Goal: Contribute content: Contribute content

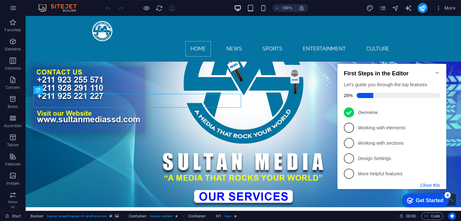
click at [428, 186] on button "Close this" at bounding box center [430, 185] width 20 height 5
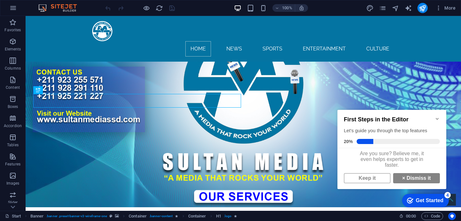
click at [435, 116] on icon "Minimize checklist" at bounding box center [437, 118] width 5 height 5
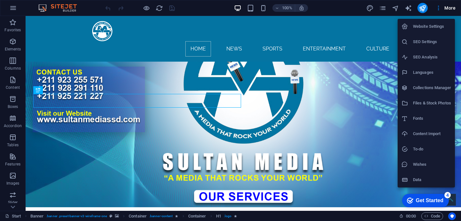
click at [435, 88] on h6 "Collections Manager" at bounding box center [432, 88] width 38 height 8
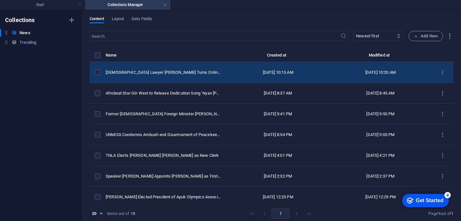
click at [100, 76] on div "items list" at bounding box center [98, 73] width 6 height 6
click at [440, 76] on icon "items list" at bounding box center [442, 73] width 6 height 6
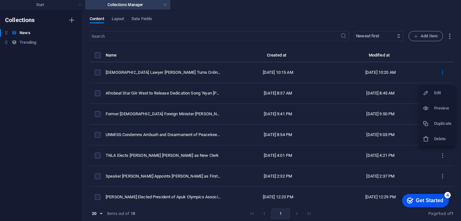
click at [444, 122] on h6 "Duplicate" at bounding box center [442, 124] width 17 height 8
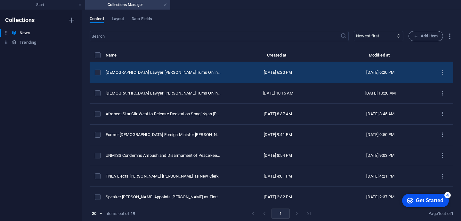
click at [243, 81] on td "Sep 5, 2025 6:20 PM" at bounding box center [278, 72] width 102 height 21
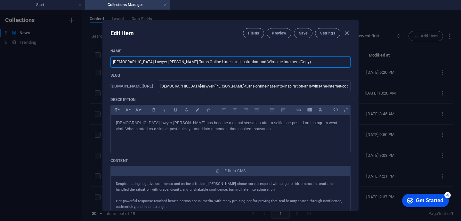
click at [276, 62] on input "Zambian Lawyer Naomi Pilula Turns Online Hate into Inspiration and Wins the Int…" at bounding box center [230, 62] width 240 height 12
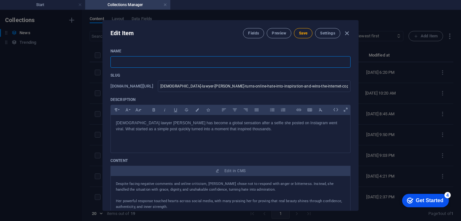
click at [116, 62] on input "text" at bounding box center [230, 62] width 240 height 12
paste input "SSPDF Captures 10 SPLA-IO Soldiers in Tambura Clashes"
type input "SSPDF Captures 10 SPLA-IO Soldiers in Tambura Clashes"
click at [231, 130] on p "[DEMOGRAPHIC_DATA] lawyer [PERSON_NAME] has become a global sensation after a s…" at bounding box center [230, 126] width 229 height 12
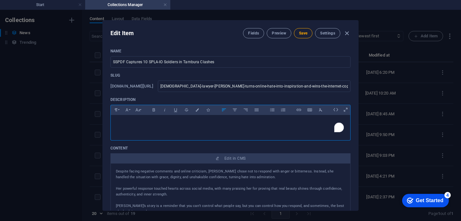
click at [127, 123] on p "​" at bounding box center [230, 123] width 229 height 6
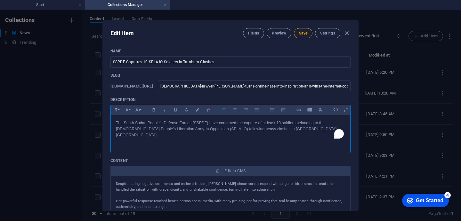
scroll to position [931, 2]
click at [302, 33] on span "Save" at bounding box center [303, 33] width 8 height 5
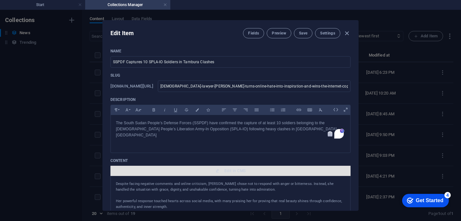
click at [236, 169] on span "Edit in CMS" at bounding box center [234, 171] width 21 height 5
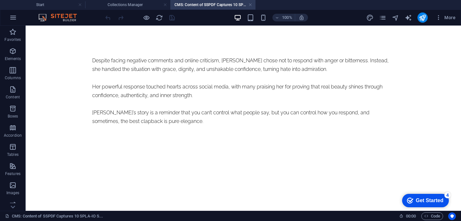
scroll to position [0, 0]
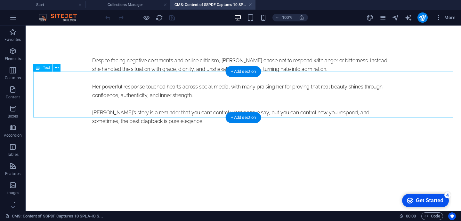
click at [394, 114] on div "Despite facing negative comments and online criticism, Naomi chose not to respo…" at bounding box center [243, 91] width 302 height 70
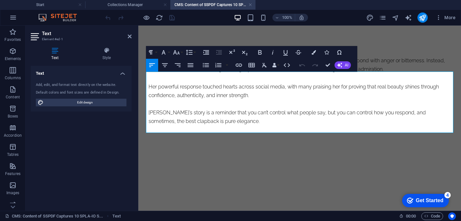
click at [210, 126] on p "Naomi’s story is a reminder that you can’t control what people say, but you can…" at bounding box center [299, 116] width 302 height 17
click at [203, 126] on p "Naomi’s story is a reminder that you can’t control what people say, but you can…" at bounding box center [299, 116] width 302 height 17
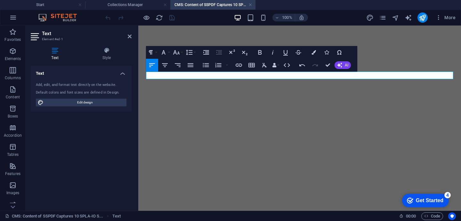
click at [176, 65] on p at bounding box center [299, 60] width 302 height 9
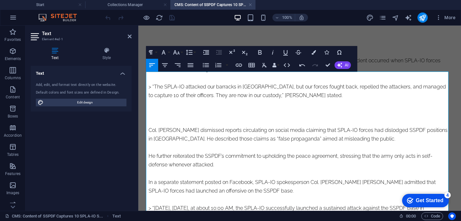
scroll to position [8303, 0]
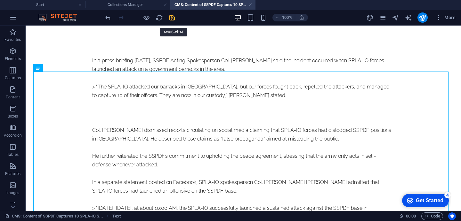
click at [175, 20] on icon "save" at bounding box center [171, 17] width 7 height 7
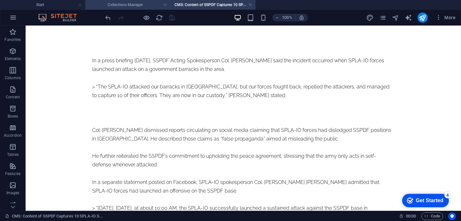
click at [133, 7] on h4 "Collections Manager" at bounding box center [127, 4] width 85 height 7
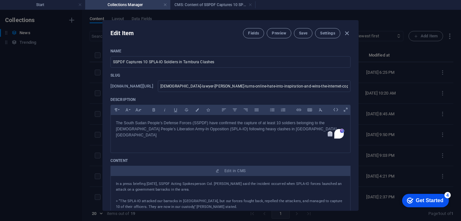
click at [356, 107] on div "Name SSPDF Captures 10 SPLA-IO Soldiers in Tambura Clashes ​ Slug www.example.c…" at bounding box center [230, 139] width 255 height 190
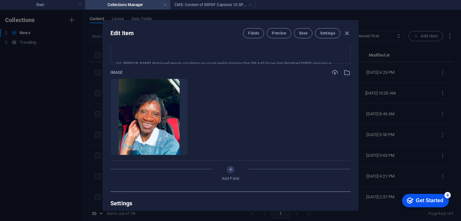
click at [357, 76] on div "Edit Item Fields Preview Save Settings Name SSPDF Captures 10 SPLA-IO Soldiers …" at bounding box center [230, 115] width 256 height 191
click at [357, 73] on div "Name SSPDF Captures 10 SPLA-IO Soldiers in Tambura Clashes ​ Slug www.example.c…" at bounding box center [230, 139] width 255 height 190
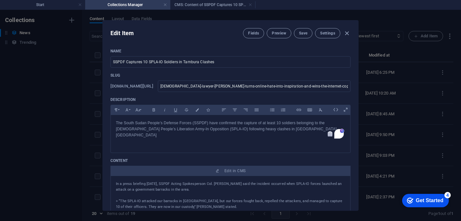
click at [355, 125] on div "Name SSPDF Captures 10 SPLA-IO Soldiers in Tambura Clashes ​ Slug www.example.c…" at bounding box center [230, 139] width 255 height 190
drag, startPoint x: 355, startPoint y: 125, endPoint x: 356, endPoint y: 128, distance: 3.3
click at [356, 128] on div "Name SSPDF Captures 10 SPLA-IO Soldiers in Tambura Clashes ​ Slug www.example.c…" at bounding box center [230, 139] width 255 height 190
drag, startPoint x: 357, startPoint y: 102, endPoint x: 357, endPoint y: 113, distance: 11.5
click at [357, 113] on div "Edit Item Fields Preview Save Settings Name SSPDF Captures 10 SPLA-IO Soldiers …" at bounding box center [230, 115] width 256 height 191
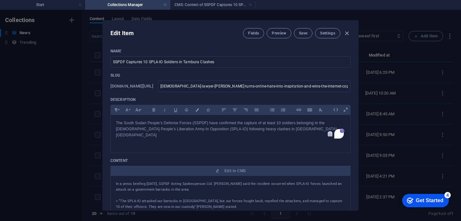
click at [355, 130] on div "Name SSPDF Captures 10 SPLA-IO Soldiers in Tambura Clashes ​ Slug www.example.c…" at bounding box center [230, 139] width 255 height 190
click at [356, 141] on div "Name SSPDF Captures 10 SPLA-IO Soldiers in Tambura Clashes ​ Slug www.example.c…" at bounding box center [230, 139] width 255 height 190
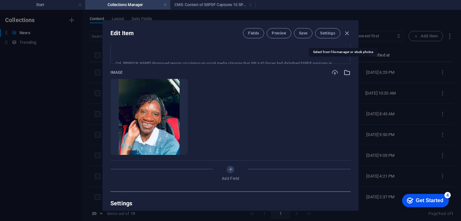
click at [343, 69] on icon "button" at bounding box center [346, 72] width 7 height 7
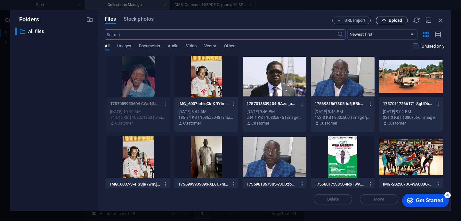
click at [392, 20] on span "Upload" at bounding box center [394, 21] width 13 height 4
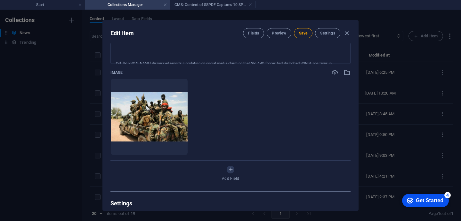
click at [356, 143] on div "Name SSPDF Captures 10 SPLA-IO Soldiers in Tambura Clashes ​ Slug www.example.c…" at bounding box center [230, 127] width 255 height 167
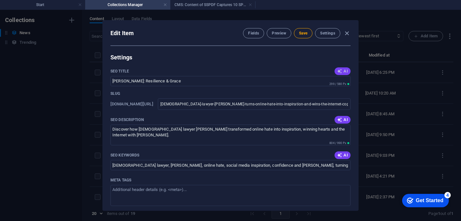
click at [338, 69] on icon "button" at bounding box center [339, 71] width 5 height 5
type input "SSPDF Captures 10 SPLA-IO Soldiers"
click at [340, 117] on icon "button" at bounding box center [339, 119] width 5 height 5
type textarea "SSPDF captures 10 SPLA-IO soldiers after clashes in Tambura. Stay informed on t…"
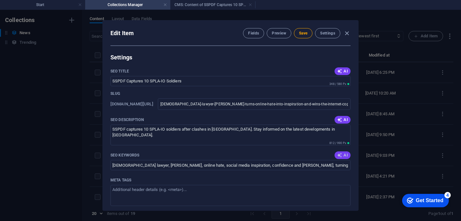
click at [339, 153] on icon "button" at bounding box center [339, 155] width 5 height 5
type input "SSPDF, SPLA-IO, Tambura clashes, Western Equatoria State, South Sudan military …"
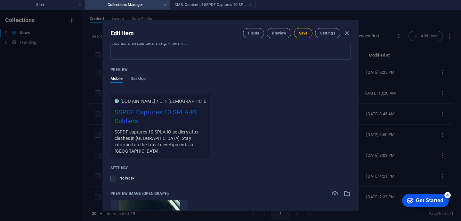
scroll to position [555, 0]
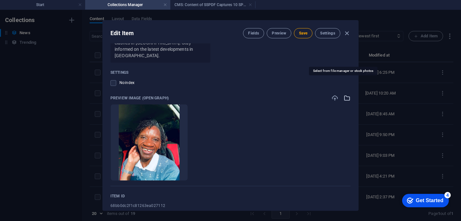
click at [348, 95] on icon "button" at bounding box center [346, 98] width 7 height 7
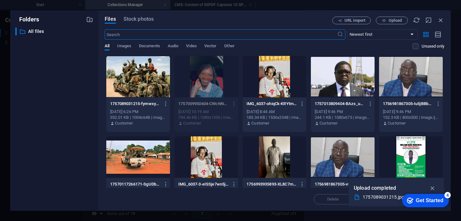
click at [145, 76] on div at bounding box center [138, 77] width 64 height 42
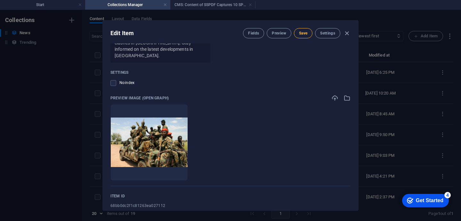
click at [303, 33] on span "Save" at bounding box center [303, 33] width 8 height 5
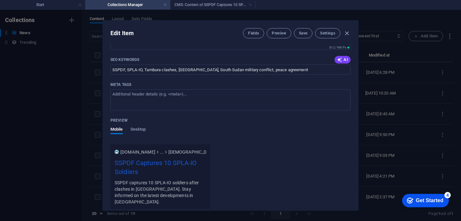
scroll to position [262, 0]
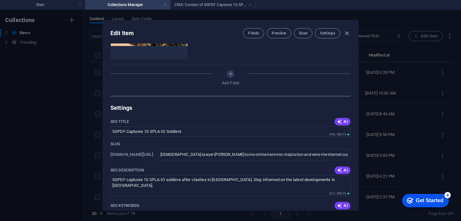
click at [357, 34] on div "Edit Item Fields Preview Save Settings" at bounding box center [230, 31] width 255 height 23
drag, startPoint x: 358, startPoint y: 100, endPoint x: 357, endPoint y: 75, distance: 24.3
click at [357, 75] on div "Edit Item Fields Preview Save Settings Name SSPDF Captures 10 SPLA-IO Soldiers …" at bounding box center [230, 116] width 461 height 212
click at [355, 74] on div "Name SSPDF Captures 10 SPLA-IO Soldiers in Tambura Clashes ​ Slug www.example.c…" at bounding box center [230, 127] width 255 height 167
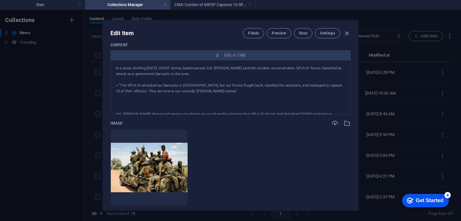
scroll to position [0, 0]
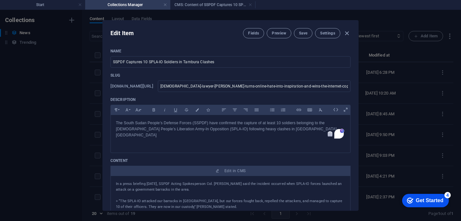
click at [357, 37] on div "Edit Item Fields Preview Save Settings" at bounding box center [230, 31] width 255 height 23
click at [324, 84] on input "zambian-lawyer-naomi-pilula-turns-online-hate-into-inspiration-and-wins-the-int…" at bounding box center [254, 87] width 193 height 12
click at [320, 87] on input "zambian-lawyer-naomi-pilula-turns-online-hate-into-inspiration-and-wins-the-int…" at bounding box center [254, 87] width 193 height 12
click at [211, 62] on input "SSPDF Captures 10 SPLA-IO Soldiers in Tambura Clashes" at bounding box center [230, 62] width 240 height 12
click at [215, 63] on input "SSPDF Captures 10 SPLA-IO Soldiers in Tambura Clashes" at bounding box center [230, 62] width 240 height 12
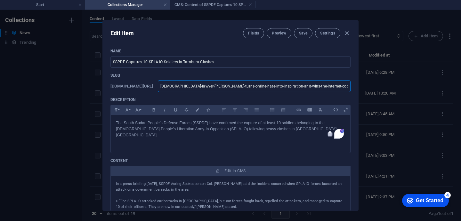
drag, startPoint x: 166, startPoint y: 85, endPoint x: 180, endPoint y: 87, distance: 14.2
click at [180, 87] on input "zambian-lawyer-naomi-pilula-turns-online-hate-into-inspiration-and-wins-the-int…" at bounding box center [254, 87] width 193 height 12
click at [190, 86] on input "zambian-lawyer-naomi-pilula-turns-online-hate-into-inspiration-and-wins-the-int…" at bounding box center [254, 87] width 193 height 12
click at [321, 87] on input "zambian-lawyer-naomi-pilula-turns-online-hate-into-inspiration-and-wins-the-int…" at bounding box center [254, 87] width 193 height 12
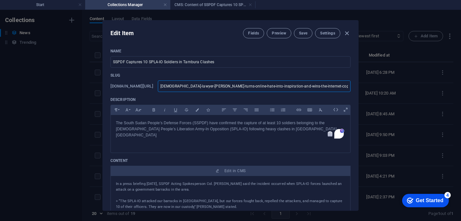
click at [321, 87] on input "zambian-lawyer-naomi-pilula-turns-online-hate-into-inspiration-and-wins-the-int…" at bounding box center [254, 87] width 193 height 12
click at [325, 85] on input "zambian-lawyer-naomi-pilula-turns-online-hate-into-inspiration-and-wins-the-int…" at bounding box center [254, 87] width 193 height 12
type input "zambian-lawyer-naomi-pilula-turns-online-hate-into-inspiration-and-wins-the-int…"
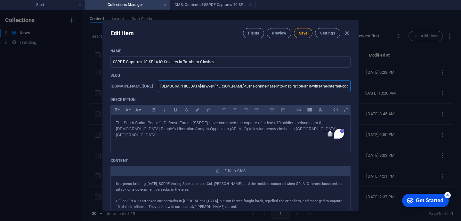
type input "zambian-lawyer-naomi-pilula-turns-online-hate-into-inspiration-and-wins-the-int…"
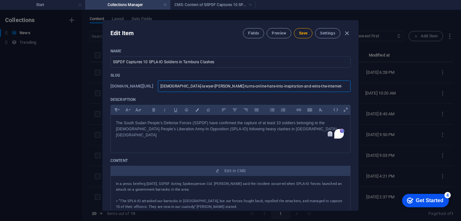
type input "zambian-lawyer-naomi-pilula-turns-online-hate-into-inspiration-and-wins-the-int…"
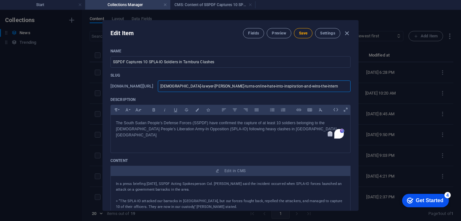
type input "zambian-lawyer-naomi-pilula-turns-online-hate-into-inspiration-and-wins-the-int…"
type input "zambian-lawyer-naomi-pilula-turns-online-hate-into-inspiration-and-wins-the-inte"
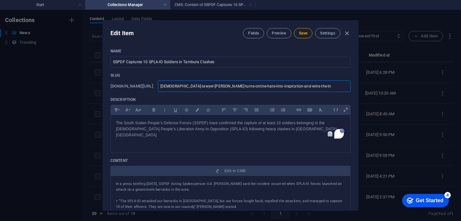
type input "zambian-lawyer-naomi-pilula-turns-online-hate-into-inspiration-and-wins-the-i"
type input "zambian-lawyer-naomi-pilula-turns-online-hate-into-inspiration-and-wins-the"
type input "zambian-lawyer-naomi-pilula-turns-online-hate-into-inspiration-and-wins-th"
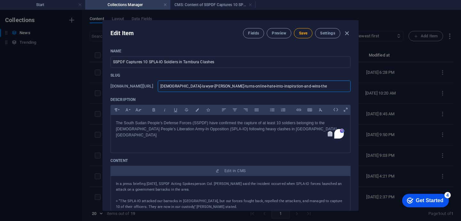
type input "zambian-lawyer-naomi-pilula-turns-online-hate-into-inspiration-and-wins-th"
type input "zambian-lawyer-naomi-pilula-turns-online-hate-into-inspiration-and-wins-t"
type input "zambian-lawyer-naomi-pilula-turns-online-hate-into-inspiration-and-wins-"
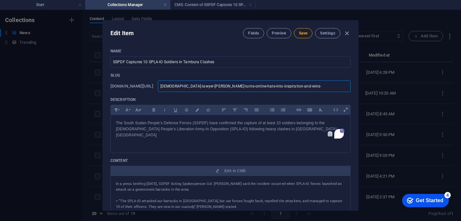
type input "zambian-lawyer-naomi-pilula-turns-online-hate-into-inspiration-and-wins"
type input "zambian-lawyer-naomi-pilula-turns-online-hate-into-inspiration-and-win"
type input "zambian-lawyer-naomi-pilula-turns-online-hate-into-inspiration-and-wi"
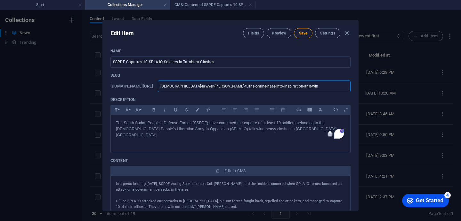
type input "zambian-lawyer-naomi-pilula-turns-online-hate-into-inspiration-and-wi"
type input "zambian-lawyer-naomi-pilula-turns-online-hate-into-inspiration-and-w"
type input "zambian-lawyer-naomi-pilula-turns-online-hate-into-inspiration-and-"
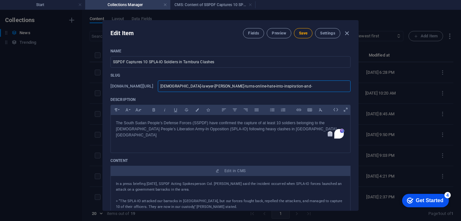
type input "zambian-lawyer-naomi-pilula-turns-online-hate-into-inspiration-and"
type input "zambian-lawyer-naomi-pilula-turns-online-hate-into-inspiration-an"
type input "zambian-lawyer-naomi-pilula-turns-online-hate-into-inspiration-a"
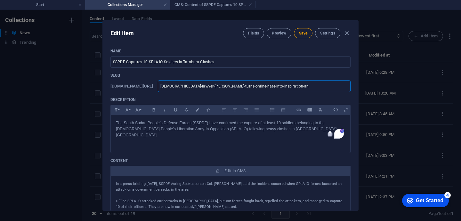
type input "zambian-lawyer-naomi-pilula-turns-online-hate-into-inspiration-a"
type input "zambian-lawyer-naomi-pilula-turns-online-hate-into-inspiration-"
type input "zambian-lawyer-naomi-pilula-turns-online-hate-into-inspiration"
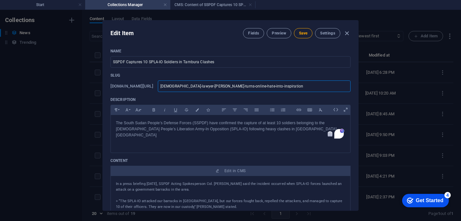
type input "zambian-lawyer-naomi-pilula-turns-online-hate-into-inspiratio"
type input "zambian-lawyer-naomi-pilula-turns-online-hate-into-inspirati"
type input "zambian-lawyer-naomi-pilula-turns-online-hate-into-inspirat"
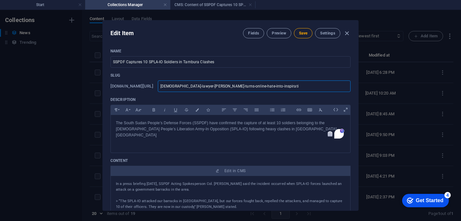
type input "zambian-lawyer-naomi-pilula-turns-online-hate-into-inspirat"
type input "zambian-lawyer-naomi-pilula-turns-online-hate-into-inspira"
type input "zambian-lawyer-naomi-pilula-turns-online-hate-into-inspir"
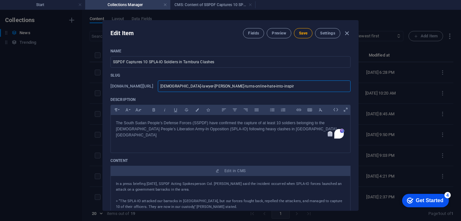
type input "zambian-lawyer-naomi-pilula-turns-online-hate-into-inspi"
type input "zambian-lawyer-naomi-pilula-turns-online-hate-into-insp"
type input "zambian-lawyer-naomi-pilula-turns-online-hate-into-ins"
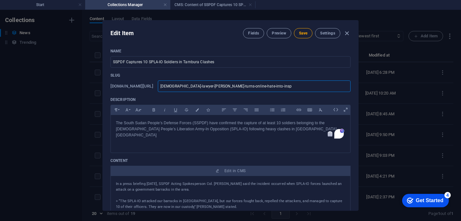
type input "zambian-lawyer-naomi-pilula-turns-online-hate-into-ins"
type input "zambian-lawyer-naomi-pilula-turns-online-hate-into-in"
type input "zambian-lawyer-naomi-pilula-turns-online-hate-into-i"
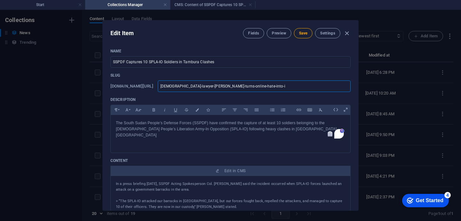
type input "zambian-lawyer-naomi-pilula-turns-online-hate-into-"
type input "zambian-lawyer-naomi-pilula-turns-online-hate-into"
type input "zambian-lawyer-naomi-pilula-turns-online-hate-int"
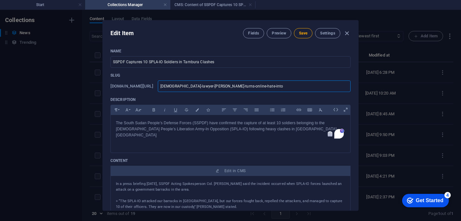
type input "zambian-lawyer-naomi-pilula-turns-online-hate-int"
type input "zambian-lawyer-naomi-pilula-turns-online-hate-in"
type input "zambian-lawyer-naomi-pilula-turns-online-hate-i"
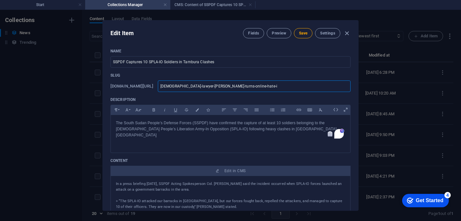
type input "zambian-lawyer-naomi-pilula-turns-online-hate-"
type input "zambian-lawyer-naomi-pilula-turns-online-hate"
type input "zambian-lawyer-naomi-pilula-turns-online-hat"
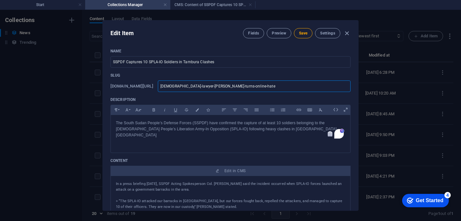
type input "zambian-lawyer-naomi-pilula-turns-online-hat"
type input "zambian-lawyer-naomi-pilula-turns-online-ha"
type input "zambian-lawyer-naomi-pilula-turns-online-h"
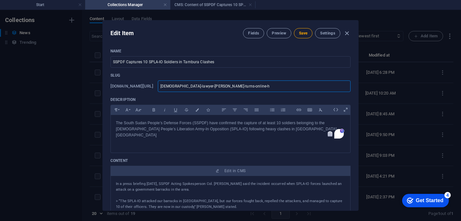
type input "zambian-lawyer-naomi-pilula-turns-online-"
type input "zambian-lawyer-naomi-pilula-turns-online"
type input "zambian-lawyer-naomi-pilula-turns-onlin"
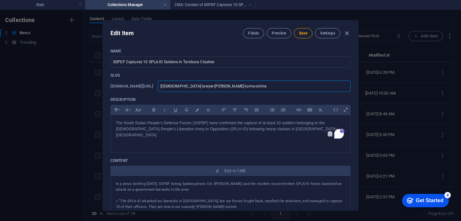
type input "zambian-lawyer-naomi-pilula-turns-onlin"
type input "zambian-lawyer-naomi-pilula-turns-onli"
type input "zambian-lawyer-naomi-pilula-turns-onl"
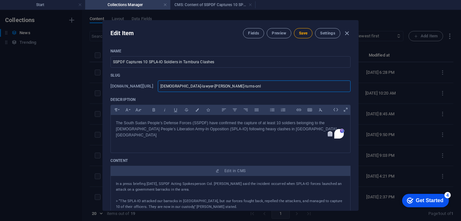
type input "zambian-lawyer-naomi-pilula-turns-on"
type input "zambian-lawyer-naomi-pilula-turns-o"
type input "zambian-lawyer-naomi-pilula-turns-"
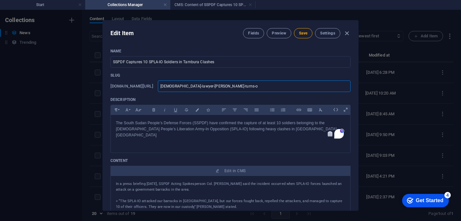
type input "zambian-lawyer-naomi-pilula-turns-"
type input "zambian-lawyer-naomi-pilula-turns"
type input "zambian-lawyer-naomi-pilula-turn"
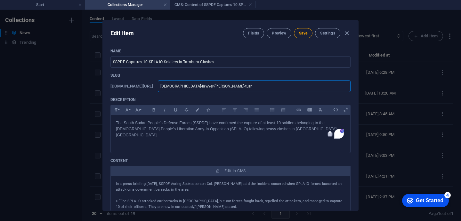
type input "zambian-lawyer-naomi-pilula-tur"
type input "zambian-lawyer-naomi-pilula-tu"
type input "zambian-lawyer-naomi-pilula-t"
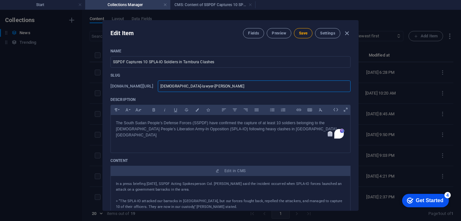
type input "zambian-lawyer-naomi-pilula-t"
type input "zambian-lawyer-naomi-pilula-"
type input "zambian-lawyer-naomi-pilula"
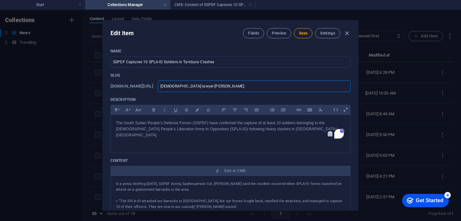
type input "zambian-lawyer-naomi-pilul"
type input "zambian-lawyer-naomi-pilu"
type input "zambian-lawyer-naomi-pil"
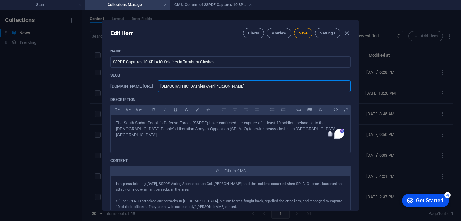
type input "zambian-lawyer-naomi-pil"
type input "zambian-lawyer-naomi-pi"
type input "zambian-lawyer-naomi-p"
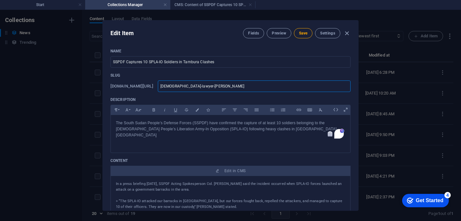
type input "zambian-lawyer-naomi-"
type input "zambian-lawyer-naomi"
type input "zambian-lawyer-naom"
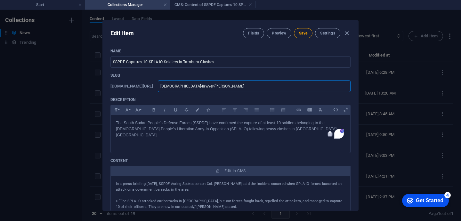
type input "zambian-lawyer-naom"
type input "zambian-lawyer-nao"
type input "zambian-lawyer-na"
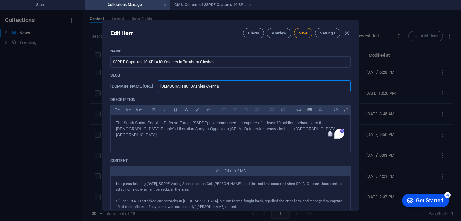
type input "zambian-lawyer-n"
type input "zambian-lawyer-"
type input "zambian-lawyer"
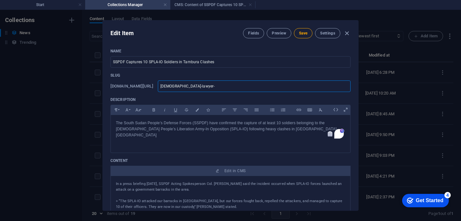
type input "zambian-lawyer"
type input "zambian-lawye"
type input "zambian-lawy"
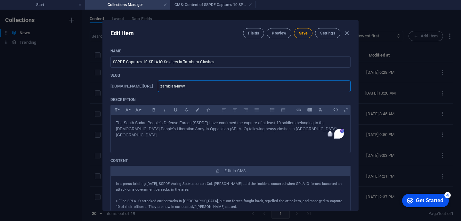
type input "zambian-law"
type input "zambian-la"
type input "zambian-l"
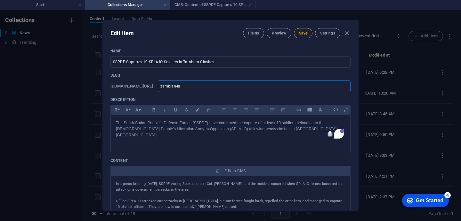
type input "zambian-l"
type input "zambian-"
type input "zambian"
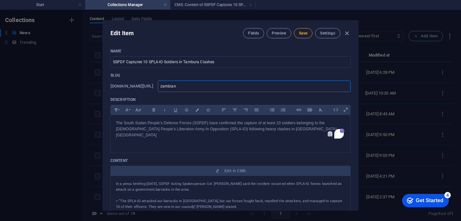
type input "zambia"
type input "zambi"
type input "zamb"
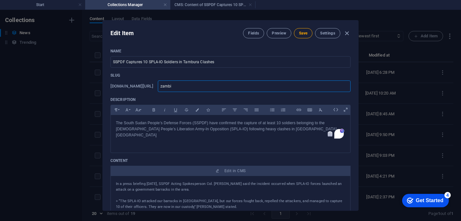
type input "zamb"
type input "zam"
type input "za"
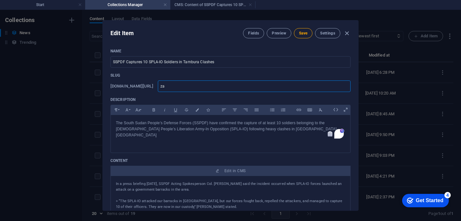
type input "z"
click at [305, 35] on span "Save" at bounding box center [303, 33] width 8 height 5
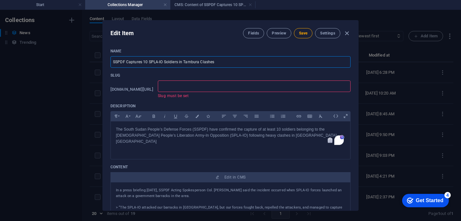
drag, startPoint x: 114, startPoint y: 62, endPoint x: 118, endPoint y: 61, distance: 4.2
click at [118, 61] on input "SSPDF Captures 10 SPLA-IO Soldiers in Tambura Clashes" at bounding box center [230, 62] width 240 height 12
click at [114, 63] on input "SSPDF Captures 10 SPLA-IO Soldiers in Tambura Clashes" at bounding box center [230, 62] width 240 height 12
drag, startPoint x: 113, startPoint y: 60, endPoint x: 188, endPoint y: 68, distance: 75.9
click at [188, 68] on div "Name SSPDF Captures 10 SPLA-IO Soldiers in Tambura Clashes ​ Slug www.example.c…" at bounding box center [230, 207] width 240 height 316
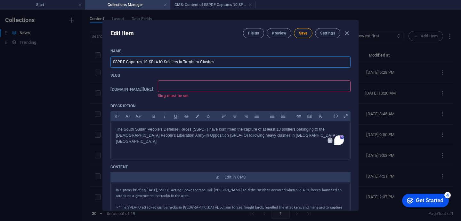
type input "c"
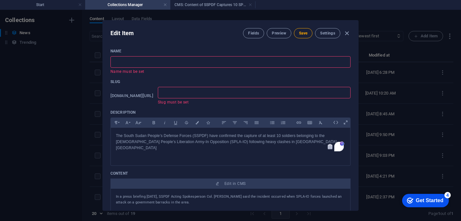
click at [114, 63] on input "text" at bounding box center [230, 62] width 240 height 12
paste input "SSPDF Captures 10 SPLA-IO Soldiers in Tambura Clashes"
type input "SSPDF Captures 10 SPLA-IO Soldiers in Tambura Clashes"
type input "sspdf-captures-10-spla-io-soldiers-in-tambura-clashes"
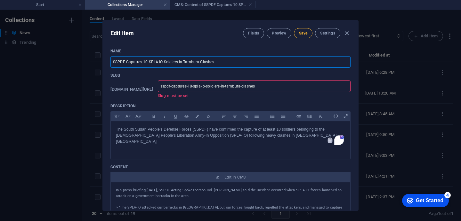
type input "SSPDF Captures 10 SPLA-IO Soldiers in Tambura Clashes"
click at [305, 33] on span "Save" at bounding box center [303, 33] width 8 height 5
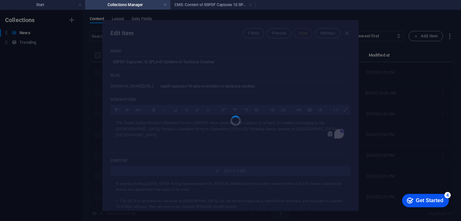
type input "sspdf-captures-10-spla-io-soldiers-in-tambura-clashes"
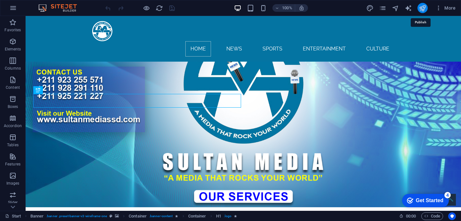
click at [425, 12] on icon "publish" at bounding box center [422, 7] width 7 height 7
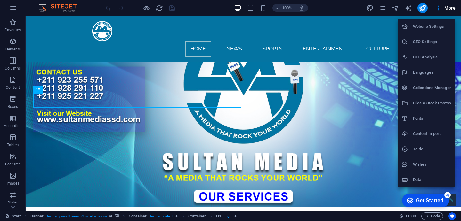
click at [435, 90] on h6 "Collections Manager" at bounding box center [432, 88] width 38 height 8
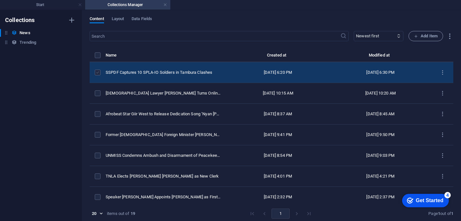
click at [98, 76] on label "items list" at bounding box center [98, 73] width 6 height 6
click at [0, 0] on input "items list" at bounding box center [0, 0] width 0 height 0
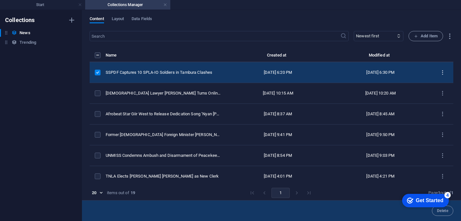
click at [440, 76] on icon "items list" at bounding box center [442, 73] width 6 height 6
click at [438, 122] on h6 "Duplicate" at bounding box center [442, 124] width 17 height 8
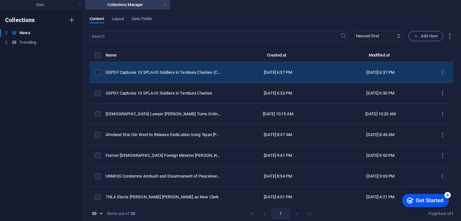
click at [239, 73] on td "Sep 5, 2025 6:37 PM" at bounding box center [278, 72] width 102 height 21
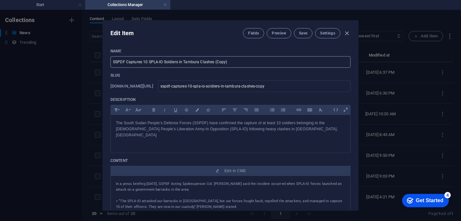
click at [225, 62] on input "SSPDF Captures 10 SPLA-IO Soldiers in Tambura Clashes (Copy)" at bounding box center [230, 62] width 240 height 12
click at [113, 63] on input "text" at bounding box center [230, 62] width 240 height 12
paste input "Woman arrested in Bor on ‘witchcraft’ charges"
type input "Woman arrested in Bor on ‘witchcraft’ charges"
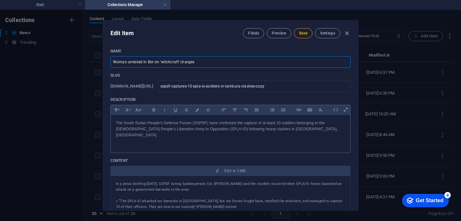
click at [311, 130] on p "The South Sudan People’s Defense Forces (SSPDF) have confirmed the capture of a…" at bounding box center [230, 129] width 229 height 19
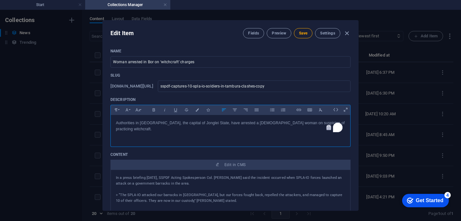
scroll to position [390, 1]
click at [301, 33] on span "Save" at bounding box center [303, 33] width 8 height 5
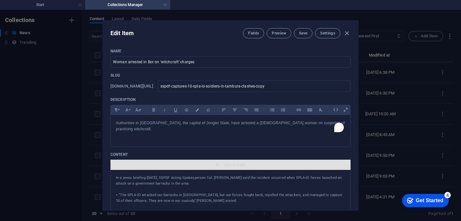
click at [237, 163] on span "Edit in CMS" at bounding box center [234, 165] width 21 height 5
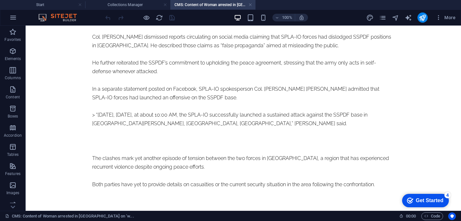
scroll to position [99, 0]
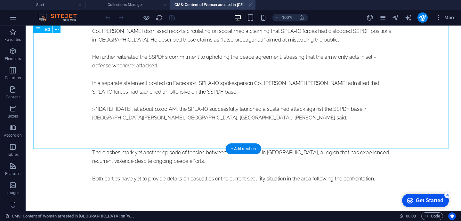
click at [319, 146] on div "In a press briefing on Thursday, SSPDF Acting Spokesperson Col. Garang Ateny sa…" at bounding box center [243, 70] width 302 height 226
click at [319, 145] on div "In a press briefing on Thursday, SSPDF Acting Spokesperson Col. Garang Ateny sa…" at bounding box center [243, 70] width 302 height 226
click at [317, 144] on div "In a press briefing on Thursday, SSPDF Acting Spokesperson Col. Garang Ateny sa…" at bounding box center [243, 70] width 302 height 226
click at [318, 146] on div "In a press briefing on Thursday, SSPDF Acting Spokesperson Col. Garang Ateny sa…" at bounding box center [243, 70] width 302 height 226
click at [318, 145] on div "In a press briefing on Thursday, SSPDF Acting Spokesperson Col. Garang Ateny sa…" at bounding box center [243, 70] width 302 height 226
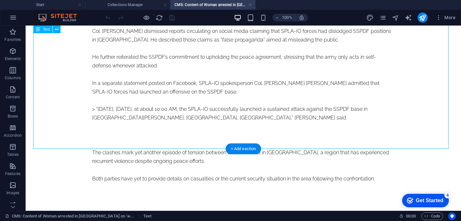
click at [313, 143] on div "In a press briefing on Thursday, SSPDF Acting Spokesperson Col. Garang Ateny sa…" at bounding box center [243, 70] width 302 height 226
click at [324, 122] on div "In a press briefing on Thursday, SSPDF Acting Spokesperson Col. Garang Ateny sa…" at bounding box center [243, 70] width 302 height 226
click at [317, 143] on div "In a press briefing on Thursday, SSPDF Acting Spokesperson Col. Garang Ateny sa…" at bounding box center [243, 70] width 302 height 226
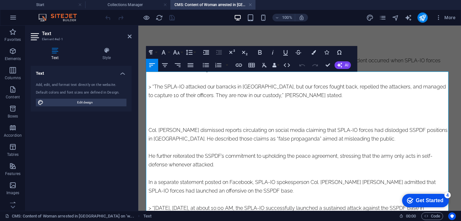
scroll to position [122, 0]
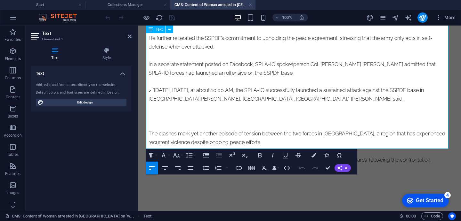
click at [435, 156] on p "Both parties have yet to provide details on casualties or the current security …" at bounding box center [299, 160] width 302 height 9
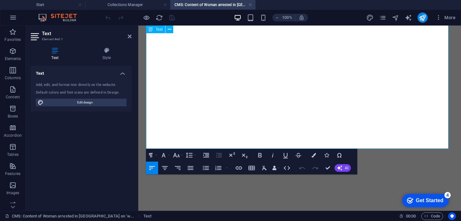
scroll to position [0, 0]
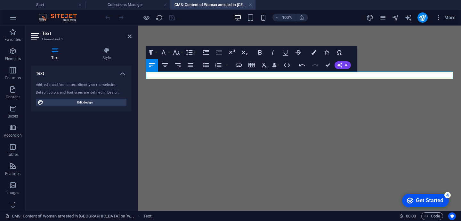
click at [155, 65] on p at bounding box center [299, 60] width 302 height 9
click at [178, 65] on p "​" at bounding box center [299, 60] width 302 height 9
click at [155, 65] on p "​" at bounding box center [299, 60] width 302 height 9
click at [164, 65] on p "​" at bounding box center [299, 60] width 302 height 9
click at [150, 65] on p "​" at bounding box center [299, 60] width 302 height 9
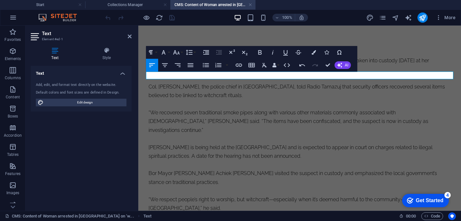
scroll to position [8604, 0]
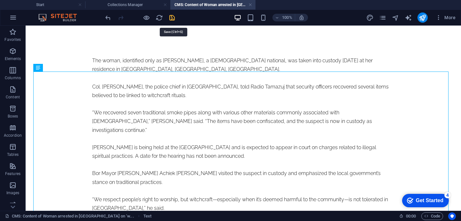
click at [176, 20] on icon "save" at bounding box center [171, 17] width 7 height 7
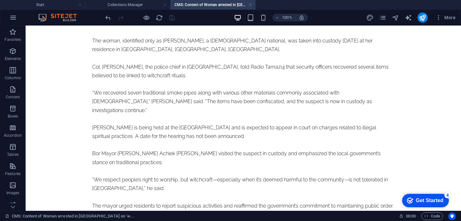
scroll to position [0, 0]
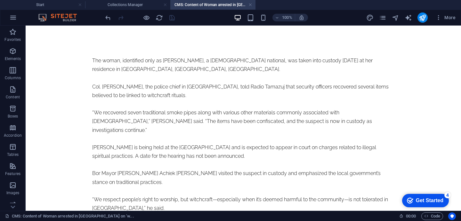
click at [185, 5] on h4 "CMS: Content of Woman arrested in Bor on ‘w..." at bounding box center [212, 4] width 85 height 7
click at [42, 4] on h4 "Start" at bounding box center [42, 4] width 85 height 7
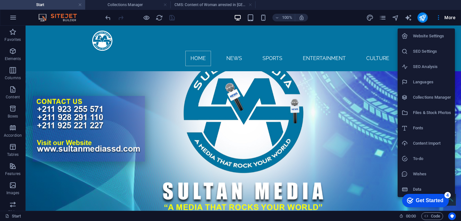
click at [443, 100] on h6 "Collections Manager" at bounding box center [432, 98] width 38 height 8
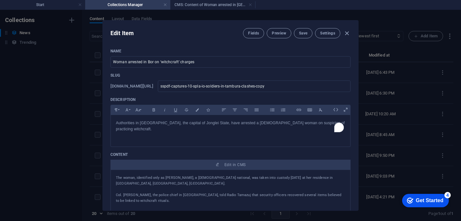
click at [354, 137] on div "Name Woman arrested in Bor on ‘witchcraft’ charges ​ Slug www.example.com/news/…" at bounding box center [230, 139] width 255 height 190
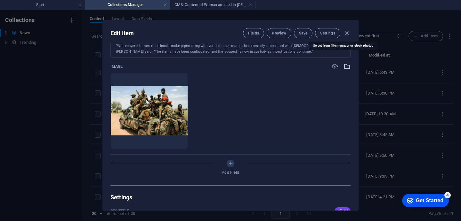
click at [344, 63] on icon "button" at bounding box center [346, 66] width 7 height 7
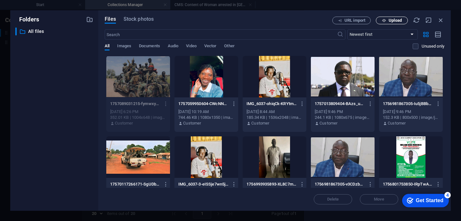
click at [391, 20] on span "Upload" at bounding box center [394, 21] width 13 height 4
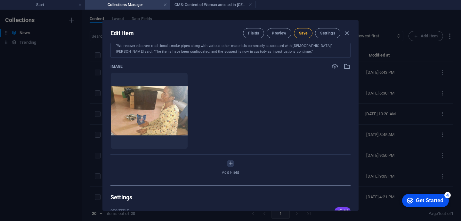
click at [300, 33] on span "Save" at bounding box center [303, 33] width 8 height 5
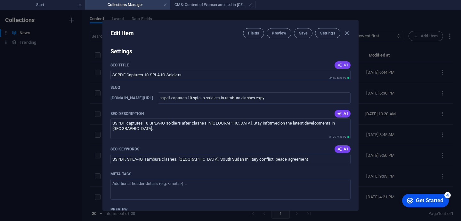
click at [342, 63] on span "AI" at bounding box center [342, 65] width 11 height 5
type input "Woman Arrested for Witchcraft in Bor"
click at [341, 111] on span "AI" at bounding box center [342, 113] width 11 height 5
type textarea "Explore the arrest of a woman in Bor on witchcraft charges amid ongoing debates…"
click at [344, 147] on span "AI" at bounding box center [342, 149] width 11 height 5
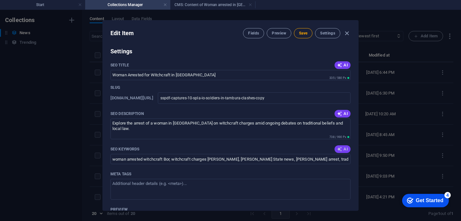
click at [344, 147] on span "AI" at bounding box center [342, 149] width 11 height 5
type input "Bor witchcraft arrest, woman arrested in Bor, South Sudan witchcraft charges, J…"
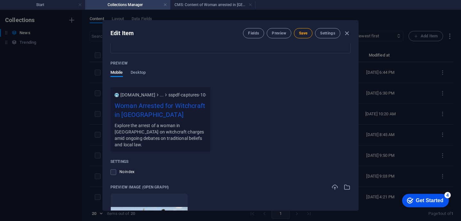
scroll to position [549, 0]
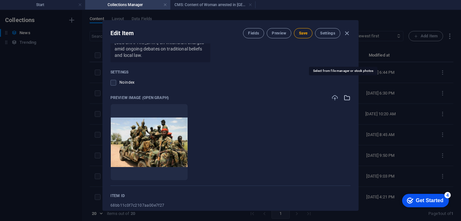
click at [345, 94] on icon "button" at bounding box center [346, 97] width 7 height 7
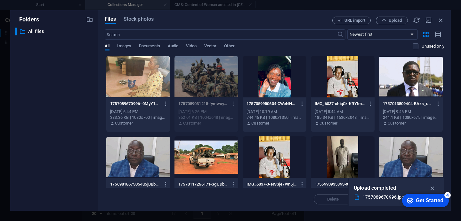
click at [148, 73] on div at bounding box center [138, 77] width 64 height 42
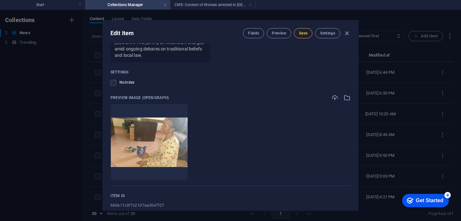
click at [304, 34] on span "Save" at bounding box center [303, 33] width 8 height 5
click at [355, 56] on div "Name Woman arrested in Bor on ‘witchcraft’ charges ​ Slug www.example.com/news/…" at bounding box center [230, 127] width 255 height 167
click at [355, 126] on div "Name Woman arrested in Bor on ‘witchcraft’ charges ​ Slug www.example.com/news/…" at bounding box center [230, 127] width 255 height 167
drag, startPoint x: 357, startPoint y: 168, endPoint x: 357, endPoint y: 165, distance: 3.5
click at [357, 165] on div "Name Woman arrested in Bor on ‘witchcraft’ charges ​ Slug www.example.com/news/…" at bounding box center [230, 127] width 255 height 167
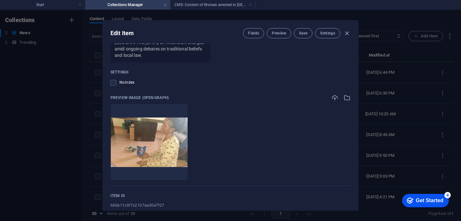
click at [357, 146] on div "Name Woman arrested in Bor on ‘witchcraft’ charges ​ Slug www.example.com/news/…" at bounding box center [230, 127] width 255 height 167
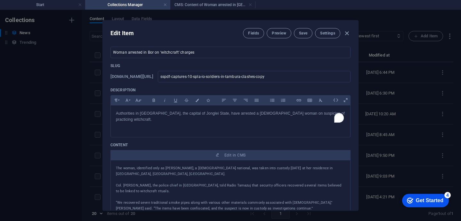
scroll to position [0, 0]
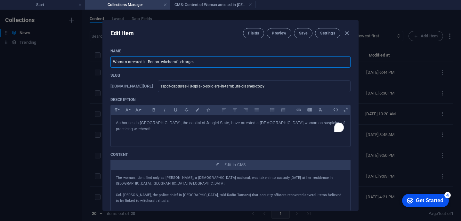
drag, startPoint x: 112, startPoint y: 61, endPoint x: 193, endPoint y: 63, distance: 80.3
click at [193, 63] on input "Woman arrested in Bor on ‘witchcraft’ charges" at bounding box center [230, 62] width 240 height 12
click at [177, 88] on input "sspdf-captures-10-spla-io-soldiers-in-tambura-clashes-copy" at bounding box center [254, 87] width 193 height 12
click at [167, 84] on input "sspdf-captures-10-spla-io-soldiers-in-tambura-clashes-copy" at bounding box center [254, 87] width 193 height 12
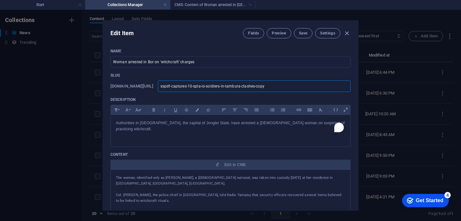
click at [167, 84] on input "sspdf-captures-10-spla-io-soldiers-in-tambura-clashes-copy" at bounding box center [254, 87] width 193 height 12
click at [171, 87] on input "sspdf-captures-10-spla-io-soldiers-in-tambura-clashes-copy" at bounding box center [254, 87] width 193 height 12
drag, startPoint x: 166, startPoint y: 85, endPoint x: 274, endPoint y: 90, distance: 107.3
click at [274, 90] on input "sspdf-captures-10-spla-io-soldiers-in-tambura-clashes-copy" at bounding box center [254, 87] width 193 height 12
click at [271, 86] on input "sspdf-captures-10-spla-io-soldiers-in-tambura-clashes-copy" at bounding box center [254, 87] width 193 height 12
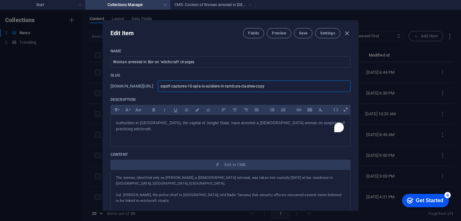
type input "sspdf-captures-10-spla-io-soldiers-in-tambura-clashes-cop"
type input "sspdf-captures-10-spla-io-soldiers-in-tambura-clashes-co"
type input "sspdf-captures-10-spla-io-soldiers-in-tambura-clashes-c"
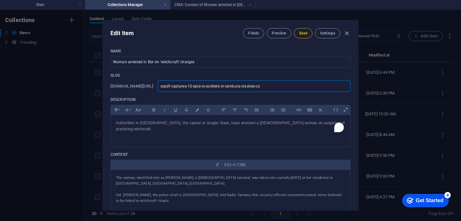
type input "sspdf-captures-10-spla-io-soldiers-in-tambura-clashes-c"
type input "sspdf-captures-10-spla-io-soldiers-in-tambura-clashes-"
type input "sspdf-captures-10-spla-io-soldiers-in-tambura-clashes"
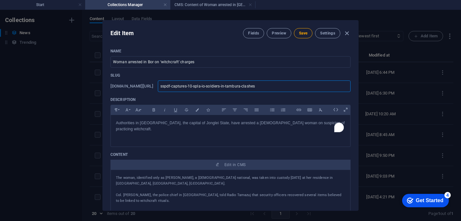
type input "sspdf-captures-10-spla-io-soldiers-in-tambura-clashe"
type input "sspdf-captures-10-spla-io-soldiers-in-tambura-clash"
type input "sspdf-captures-10-spla-io-soldiers-in-tambura-clas"
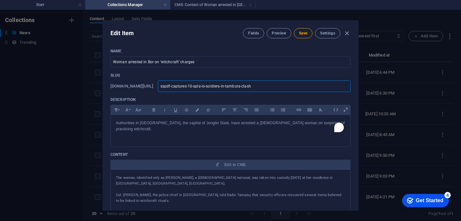
type input "sspdf-captures-10-spla-io-soldiers-in-tambura-clas"
type input "sspdf-captures-10-spla-io-soldiers-in-tambura-cla"
type input "sspdf-captures-10-spla-io-soldiers-in-tambura-cl"
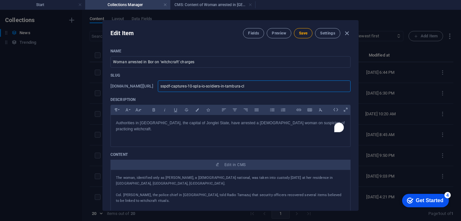
type input "sspdf-captures-10-spla-io-soldiers-in-tambura-c"
type input "sspdf-captures-10-spla-io-soldiers-in-tambura-"
type input "sspdf-captures-10-spla-io-soldiers-in-tambura"
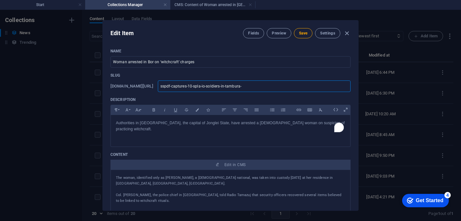
type input "sspdf-captures-10-spla-io-soldiers-in-tambura"
type input "sspdf-captures-10-spla-io-soldiers-in-tambur"
type input "sspdf-captures-10-spla-io-soldiers-in-tambu"
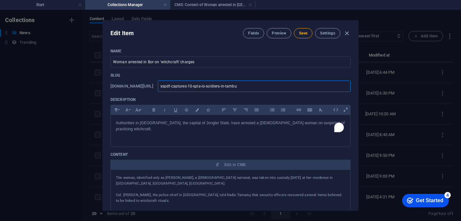
type input "sspdf-captures-10-spla-io-soldiers-in-tamb"
type input "sspdf-captures-10-spla-io-soldiers-in-tam"
type input "sspdf-captures-10-spla-io-soldiers-in-ta"
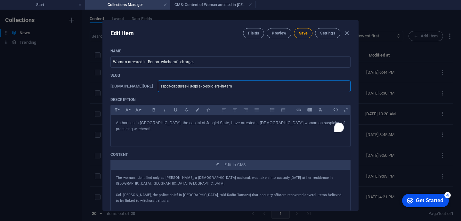
type input "sspdf-captures-10-spla-io-soldiers-in-ta"
type input "sspdf-captures-10-spla-io-soldiers-in-t"
type input "sspdf-captures-10-spla-io-soldiers-in-"
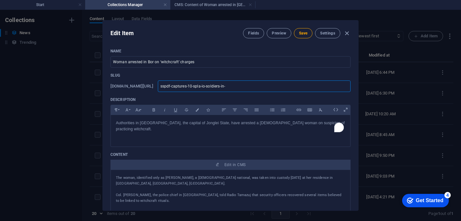
type input "sspdf-captures-10-spla-io-soldiers-in"
type input "sspdf-captures-10-spla-io-soldiers-i"
type input "sspdf-captures-10-spla-io-soldiers-"
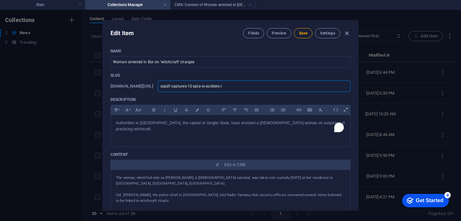
type input "sspdf-captures-10-spla-io-soldiers-"
type input "sspdf-captures-10-spla-io-soldiers"
type input "sspdf-captures-10-spla-io-soldier"
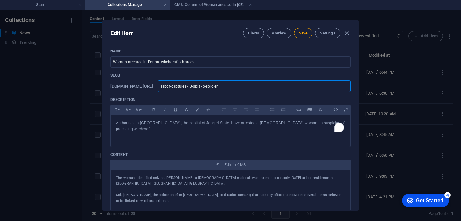
type input "sspdf-captures-10-spla-io-soldie"
type input "sspdf-captures-10-spla-io-soldi"
type input "sspdf-captures-10-spla-io-sold"
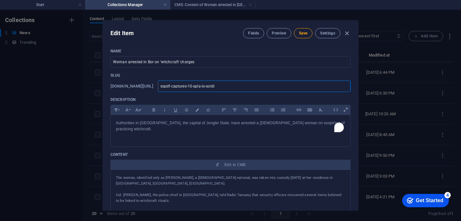
type input "sspdf-captures-10-spla-io-sold"
type input "sspdf-captures-10-spla-io-sol"
type input "sspdf-captures-10-spla-io-so"
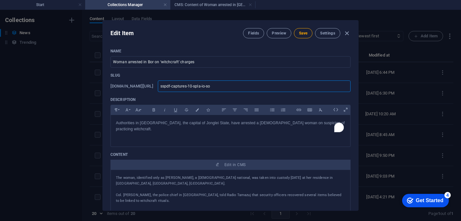
type input "sspdf-captures-10-spla-io-s"
type input "sspdf-captures-10-spla-io-"
type input "sspdf-captures-10-spla-io"
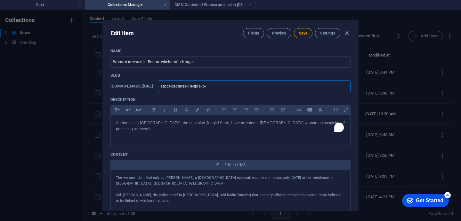
type input "sspdf-captures-10-spla-io"
type input "sspdf-captures-10-spla-i"
type input "sspdf-captures-10-spla-"
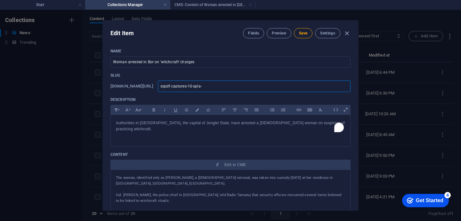
type input "sspdf-captures-10-spla"
type input "sspdf-captures-10-spl"
type input "sspdf-captures-10-sp"
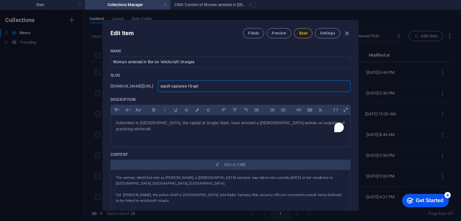
type input "sspdf-captures-10-sp"
type input "sspdf-captures-10-s"
type input "sspdf-captures-10-"
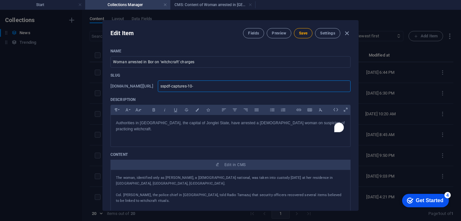
type input "sspdf-captures-10"
type input "sspdf-captures-1"
type input "sspdf-captures-"
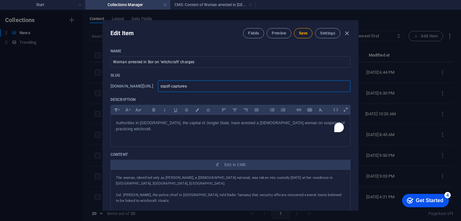
type input "sspdf-captures-"
type input "sspdf-captures"
type input "sspdf-capture"
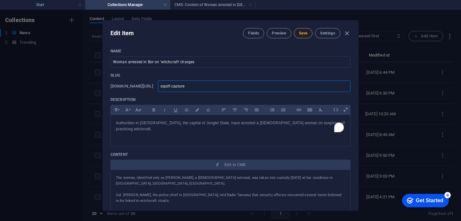
type input "sspdf-captur"
type input "sspdf-captu"
type input "sspdf-capt"
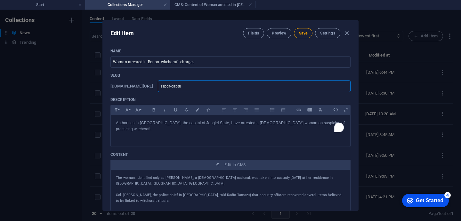
type input "sspdf-capt"
type input "sspdf-cap"
type input "sspdf-ca"
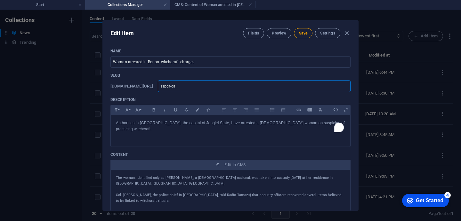
type input "sspdf-c"
type input "sspdf-"
type input "sspdf"
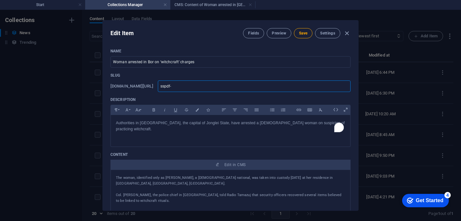
type input "sspdf"
type input "sspd"
type input "ssp"
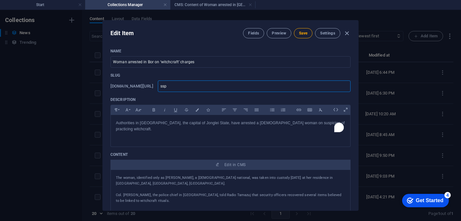
type input "ss"
type input "s"
click at [179, 87] on input "text" at bounding box center [254, 87] width 193 height 12
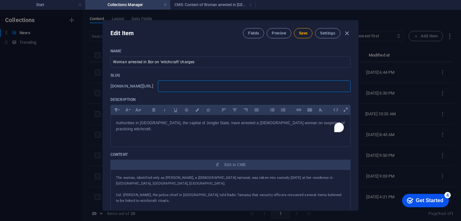
click at [171, 87] on input "text" at bounding box center [254, 87] width 193 height 12
paste input "Woman arrested in Bor on ‘witchcraft’ charges"
type input "Woman arrested in Bor on ‘witchcraft’ charges"
type input "woman-arrested-in-bor-on-witchcraft-charges"
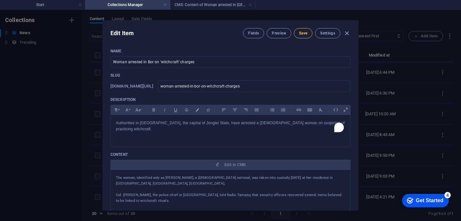
click at [299, 35] on span "Save" at bounding box center [303, 33] width 8 height 5
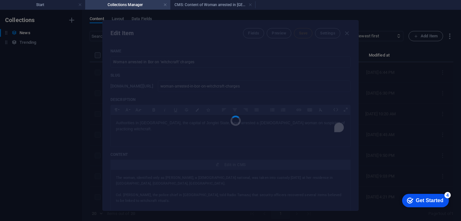
type input "woman-arrested-in-bor-on-witchcraft-charges"
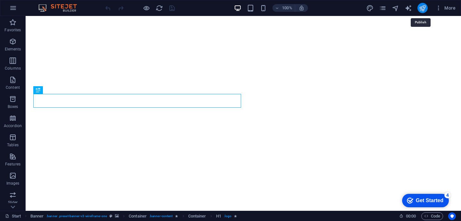
click at [422, 10] on icon "publish" at bounding box center [422, 7] width 7 height 7
